Goal: Task Accomplishment & Management: Use online tool/utility

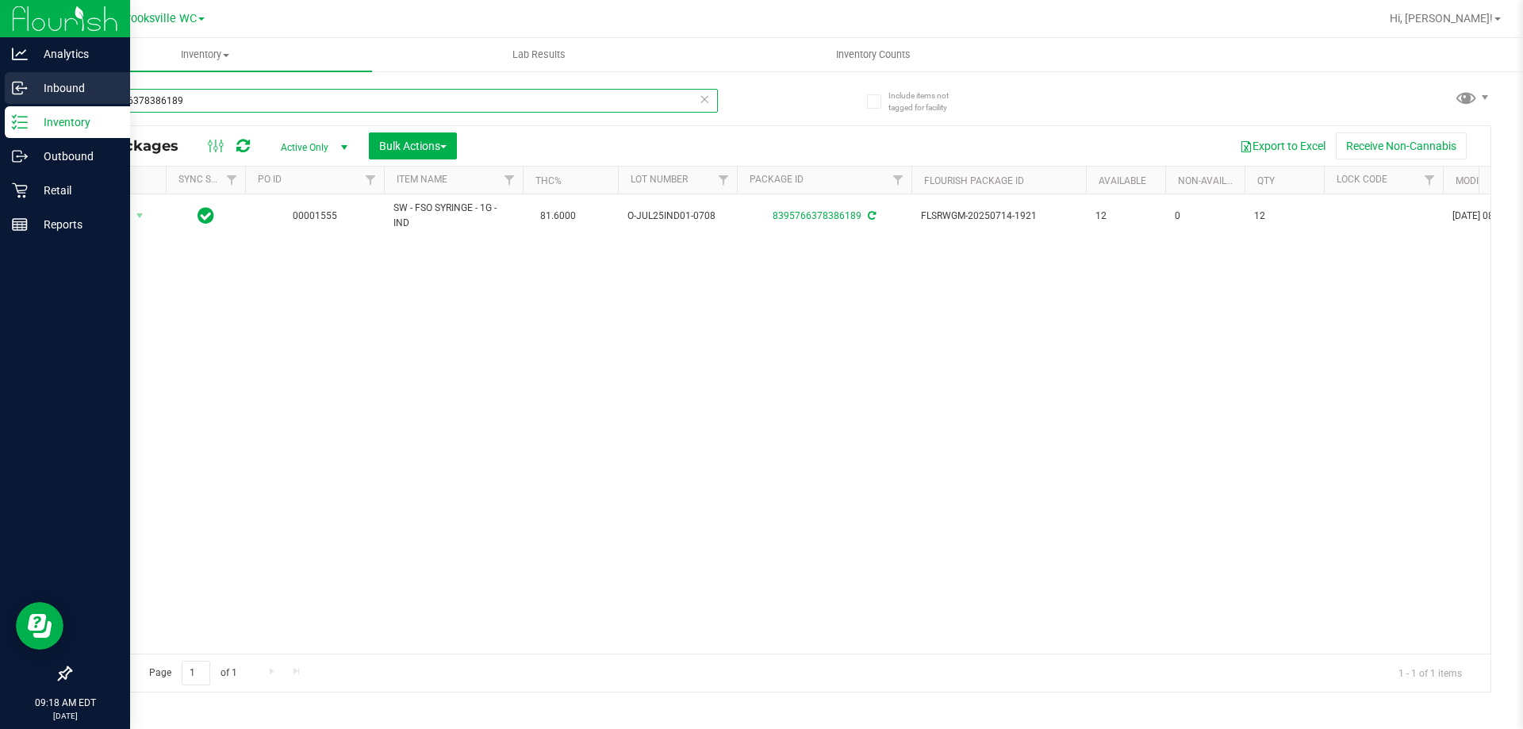
drag, startPoint x: 209, startPoint y: 105, endPoint x: 0, endPoint y: 79, distance: 211.0
click at [0, 79] on div "Analytics Inbound Inventory Outbound Retail Reports 09:18 AM EDT [DATE] 08/19 B…" at bounding box center [761, 364] width 1523 height 729
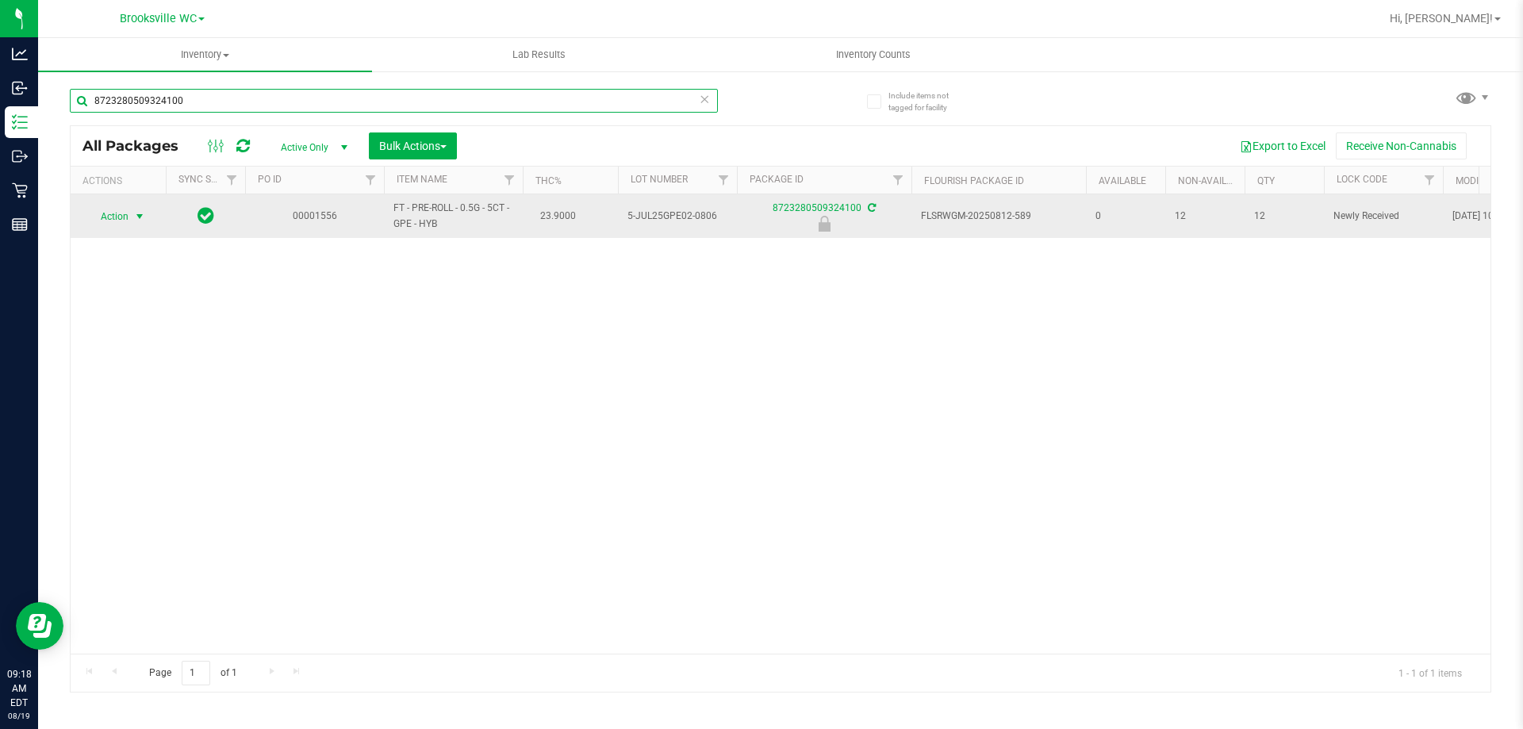
type input "8723280509324100"
click at [115, 209] on span "Action" at bounding box center [107, 216] width 43 height 22
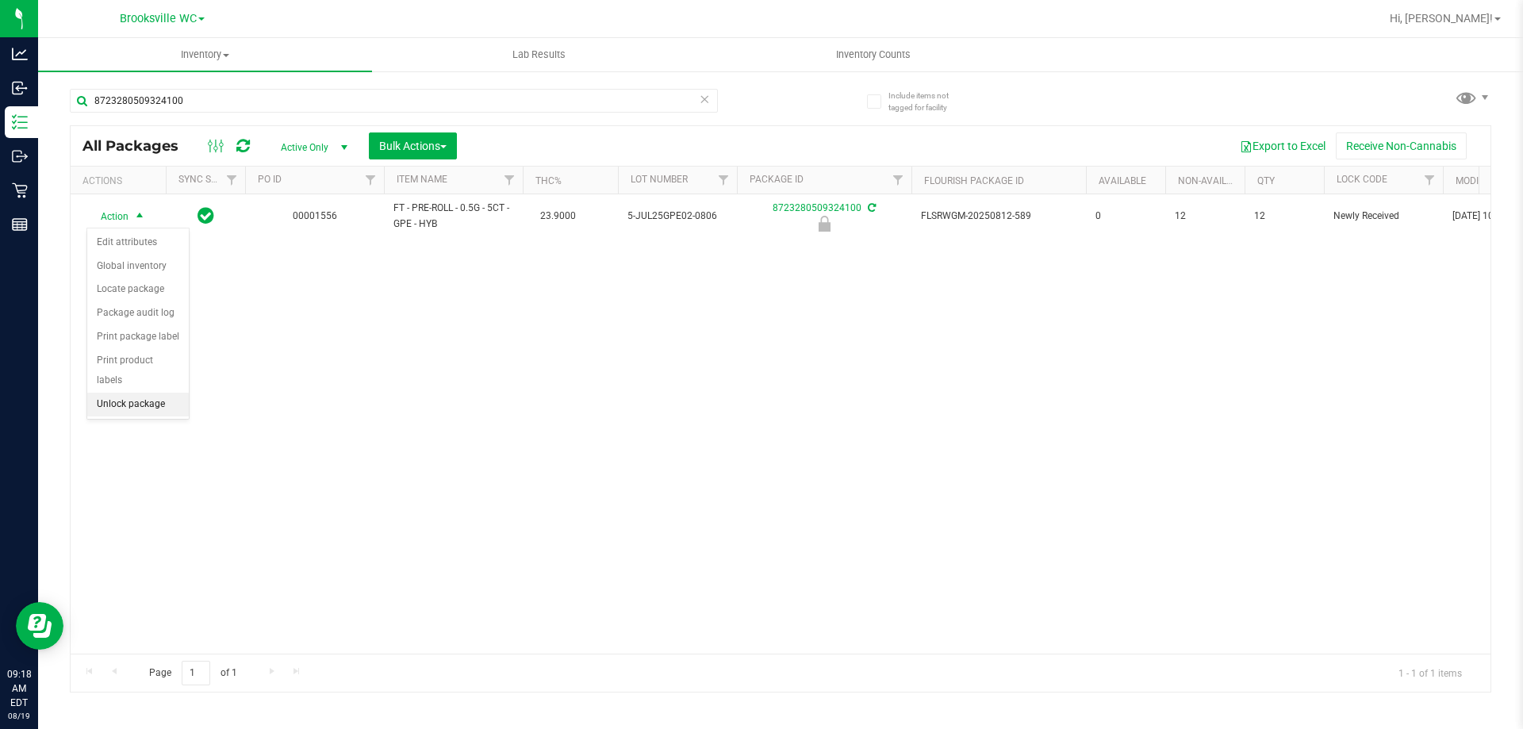
click at [149, 393] on li "Unlock package" at bounding box center [138, 405] width 102 height 24
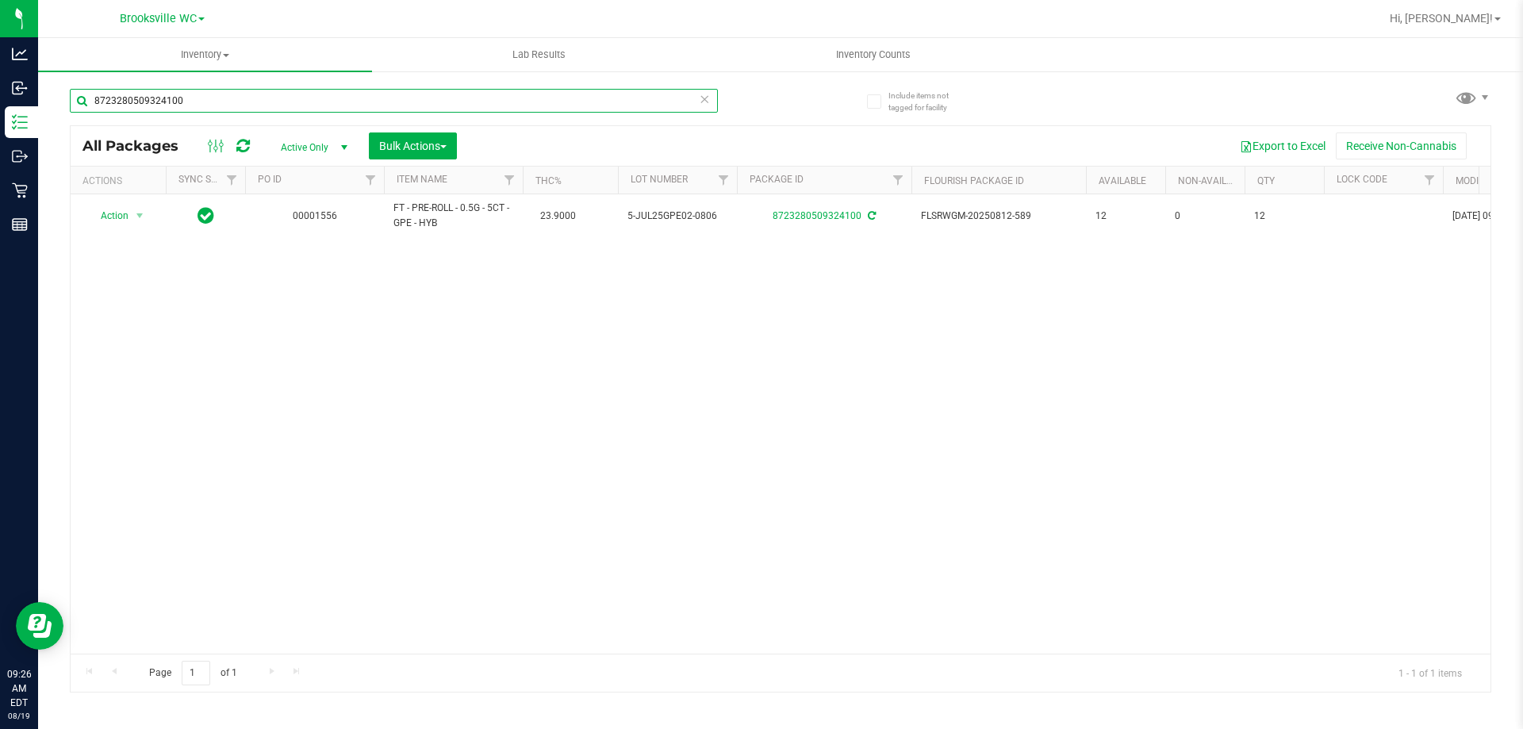
click at [178, 104] on input "8723280509324100" at bounding box center [394, 101] width 648 height 24
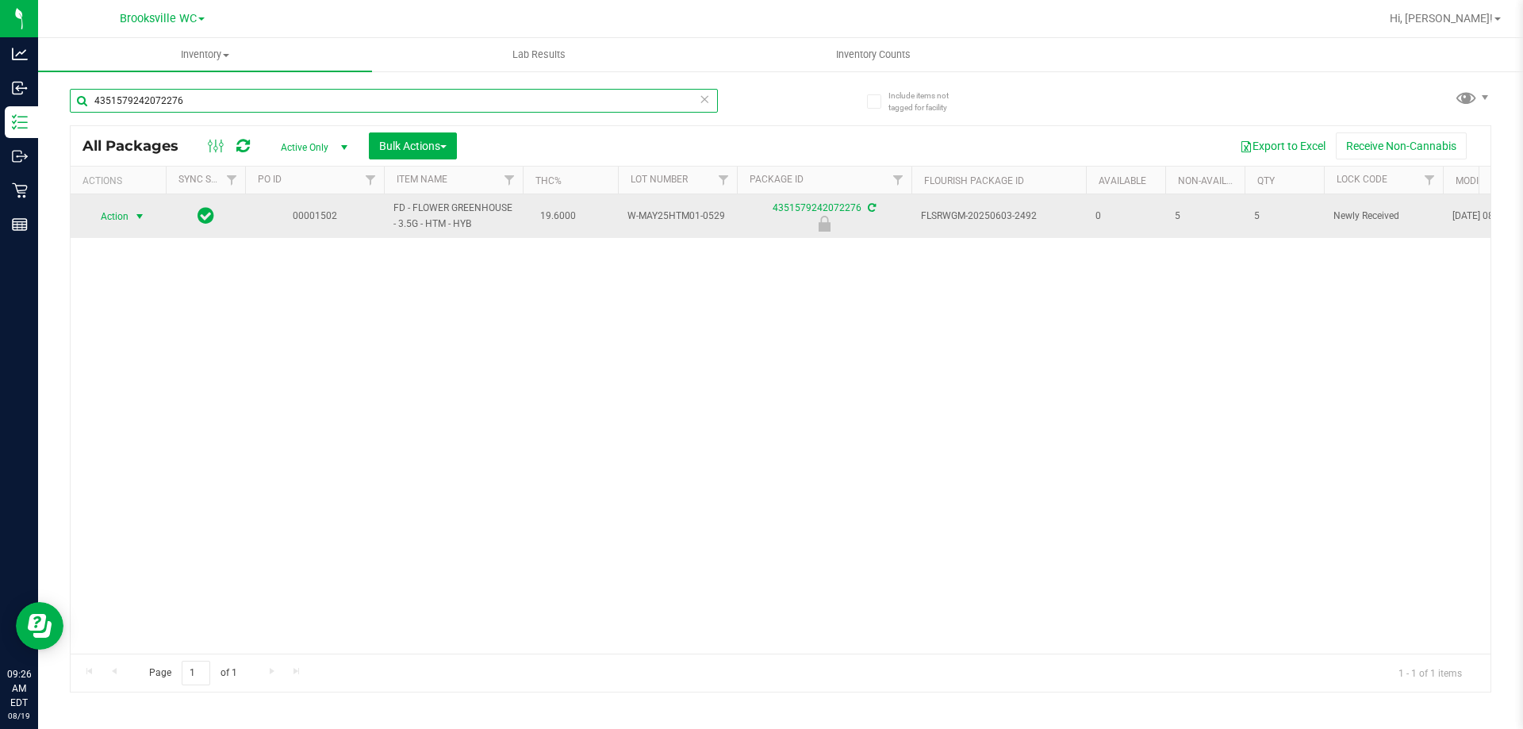
type input "4351579242072276"
click at [138, 217] on span "select" at bounding box center [139, 216] width 13 height 13
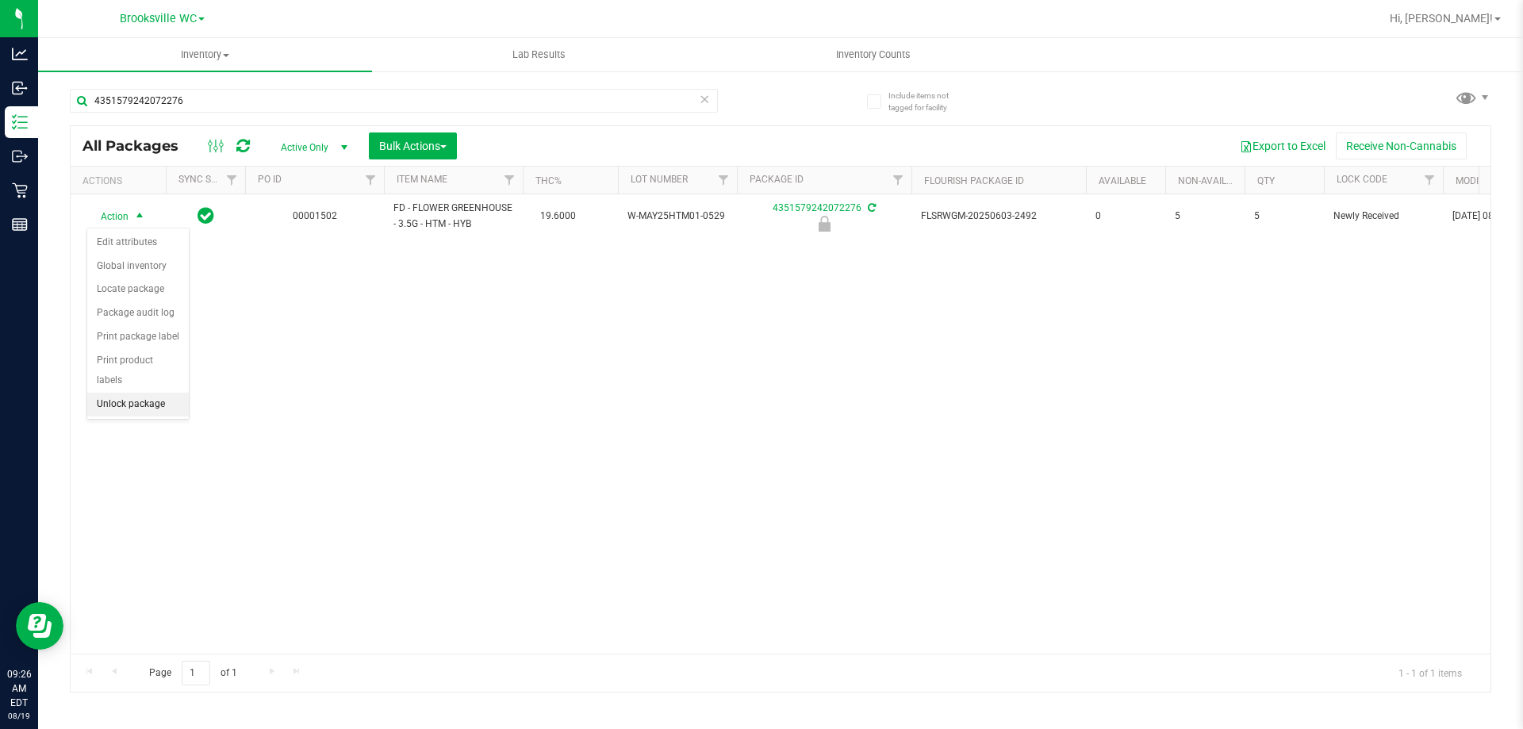
click at [103, 393] on li "Unlock package" at bounding box center [138, 405] width 102 height 24
